Goal: Information Seeking & Learning: Learn about a topic

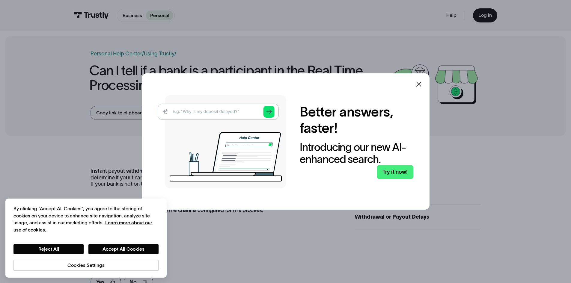
click at [418, 81] on icon at bounding box center [418, 84] width 7 height 7
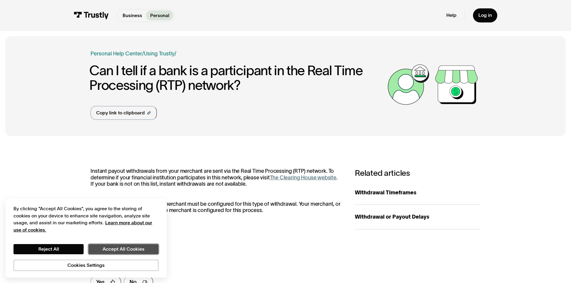
click at [111, 252] on button "Accept All Cookies" at bounding box center [123, 249] width 70 height 10
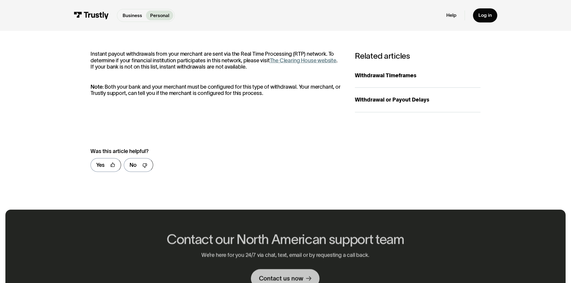
scroll to position [30, 0]
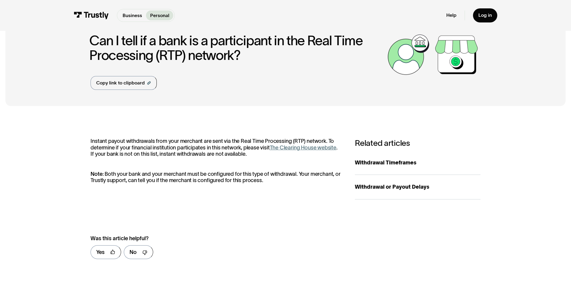
click at [298, 149] on link "The Clearing House website" at bounding box center [303, 148] width 66 height 6
click at [377, 189] on div "Withdrawal or Payout Delays" at bounding box center [417, 187] width 125 height 8
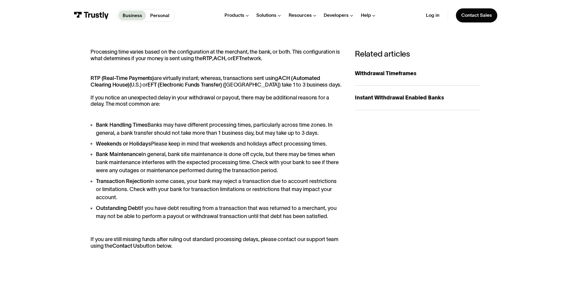
scroll to position [120, 0]
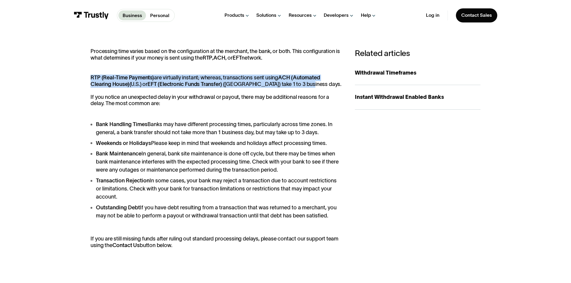
drag, startPoint x: 310, startPoint y: 87, endPoint x: 91, endPoint y: 80, distance: 219.6
click at [91, 80] on p "RTP (Real-Time Payments) are virtually instant; whereas, transactions sent usin…" at bounding box center [215, 91] width 251 height 32
copy p "RTP (Real-Time Payments) are virtually instant; whereas, transactions sent usin…"
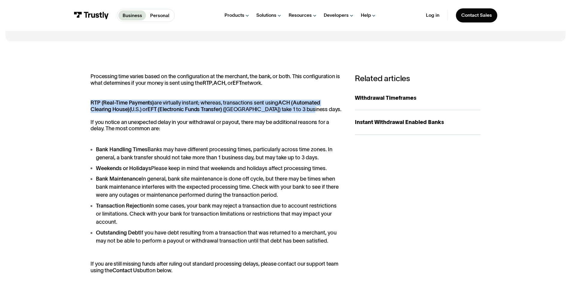
scroll to position [0, 0]
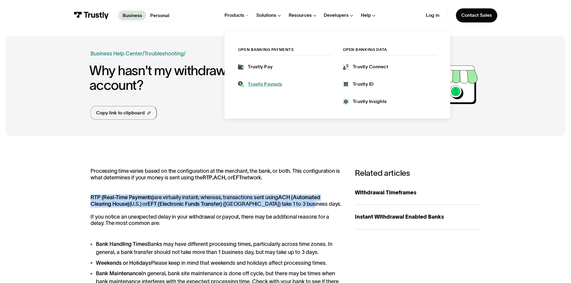
click at [261, 85] on div "Trustly Payouts" at bounding box center [265, 84] width 34 height 7
